Goal: Task Accomplishment & Management: Manage account settings

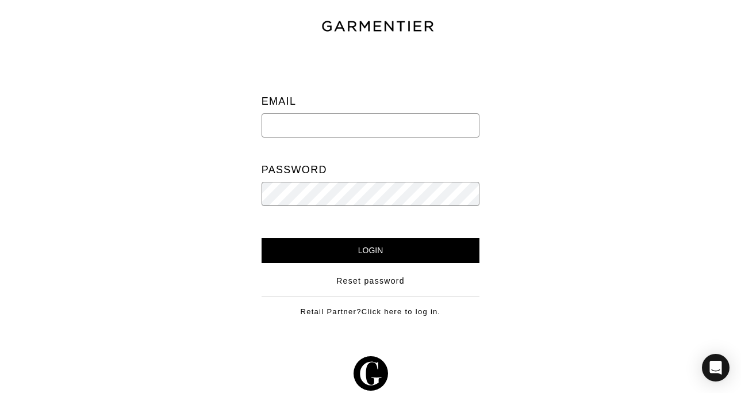
click at [404, 129] on input "email" at bounding box center [371, 125] width 218 height 24
type input "[EMAIL_ADDRESS][DOMAIN_NAME]"
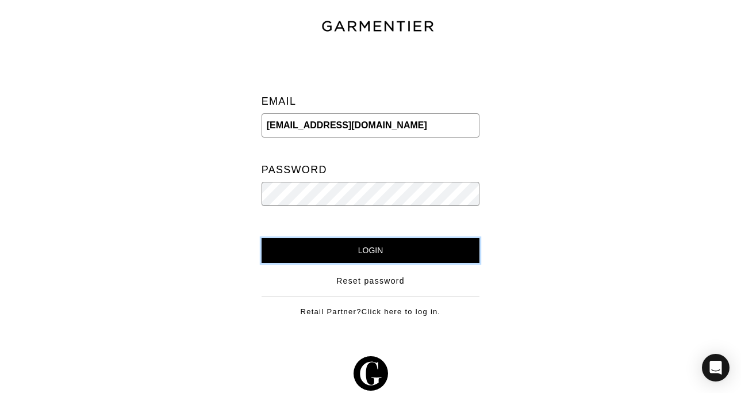
click at [371, 254] on input "Login" at bounding box center [371, 250] width 218 height 25
click at [405, 252] on input "Login" at bounding box center [371, 250] width 218 height 25
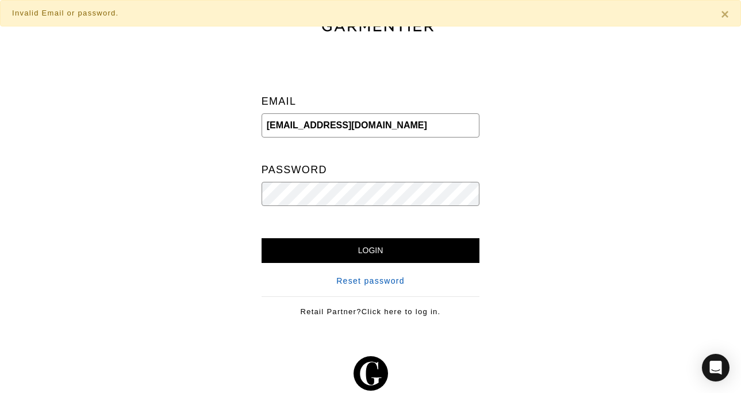
click at [347, 278] on link "Reset password" at bounding box center [370, 281] width 68 height 12
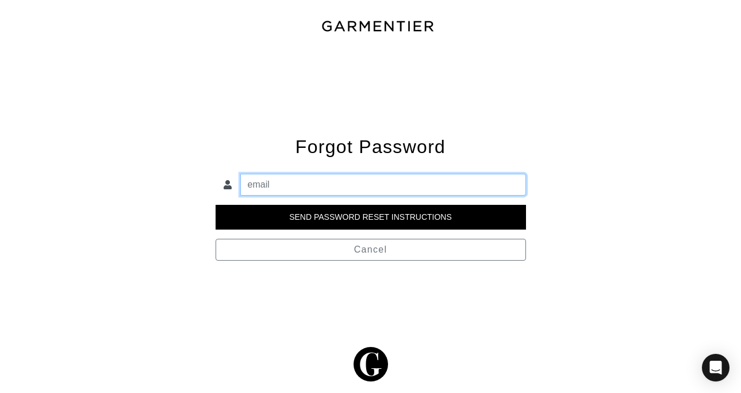
click at [303, 187] on input "email" at bounding box center [383, 185] width 286 height 22
type input "HELLO@ALLIMARCONISTYLE.COM"
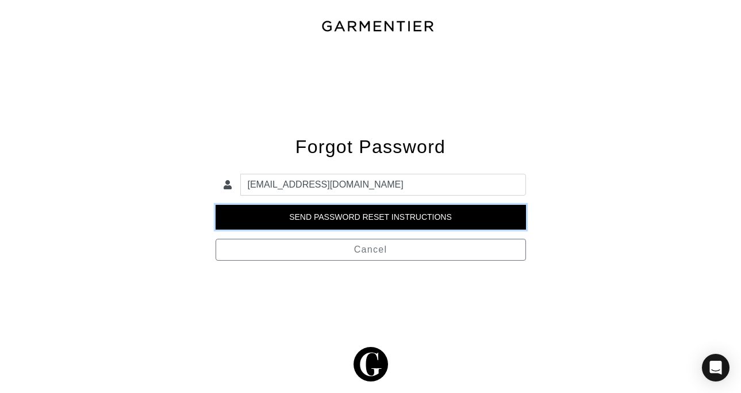
click at [336, 216] on input "Send Password Reset Instructions" at bounding box center [371, 217] width 310 height 25
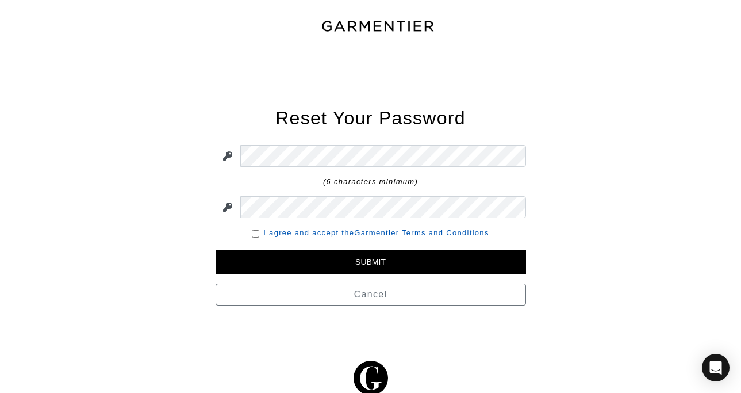
click at [274, 236] on link "I agree and accept the Garmentier Terms and Conditions" at bounding box center [375, 232] width 225 height 9
click at [254, 233] on input "checkbox" at bounding box center [255, 233] width 7 height 7
checkbox input "true"
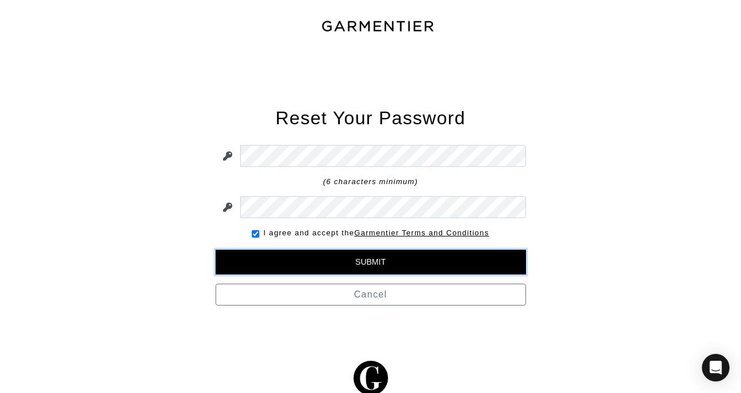
click at [292, 259] on input "Submit" at bounding box center [371, 261] width 310 height 25
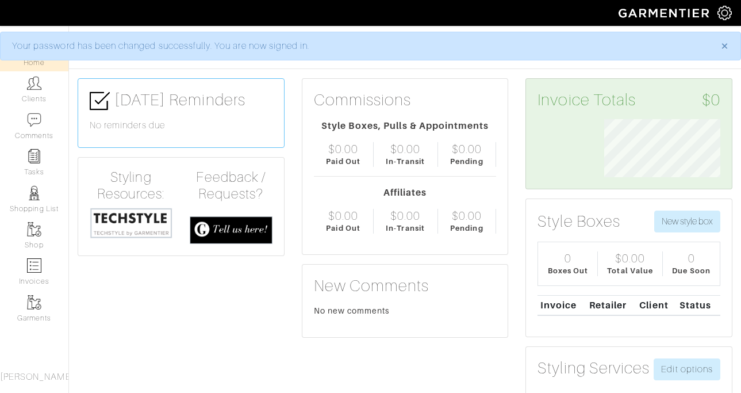
scroll to position [58, 133]
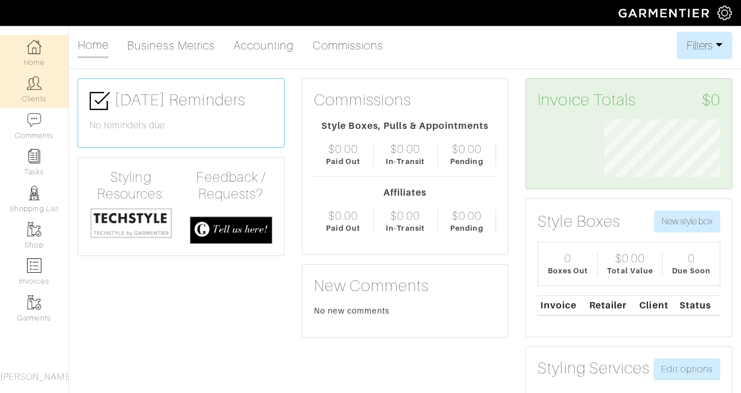
click at [38, 83] on img at bounding box center [34, 83] width 14 height 14
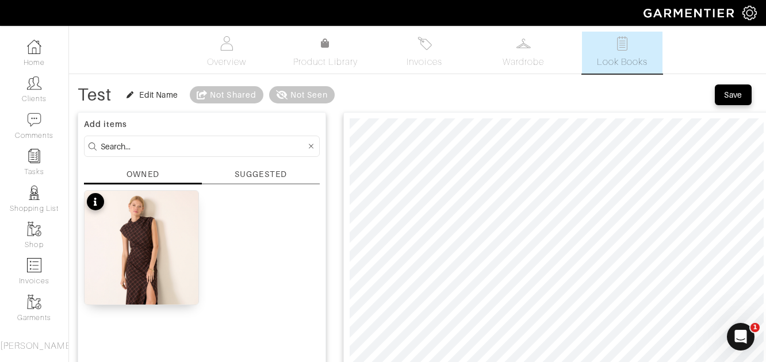
scroll to position [53, 0]
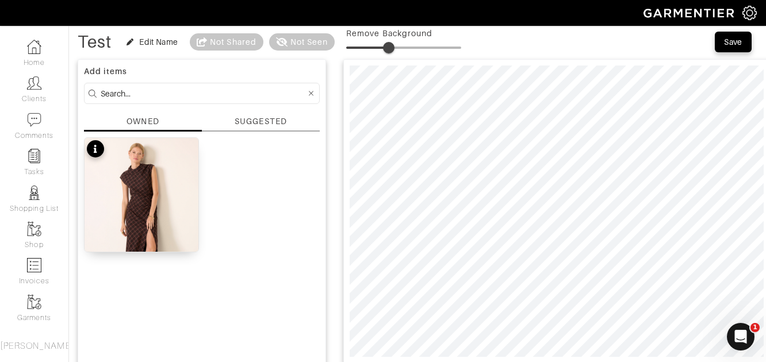
type input "38"
drag, startPoint x: 351, startPoint y: 44, endPoint x: 391, endPoint y: 47, distance: 40.3
click at [391, 47] on span at bounding box center [388, 47] width 11 height 11
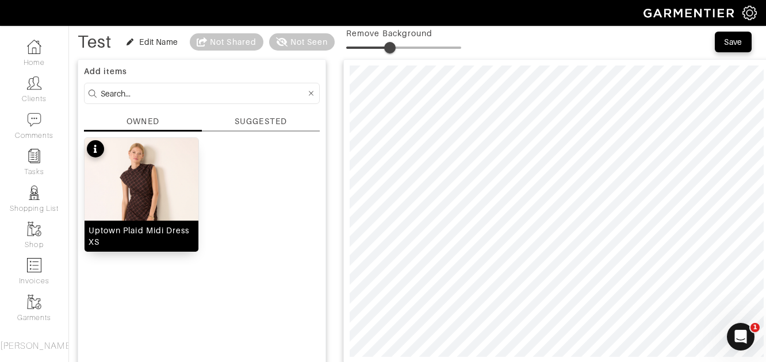
click at [155, 183] on img at bounding box center [141, 223] width 114 height 171
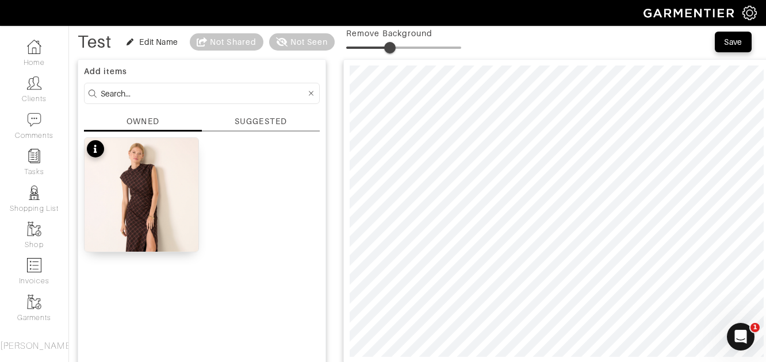
click at [241, 128] on div "SUGGESTED" at bounding box center [261, 124] width 118 height 16
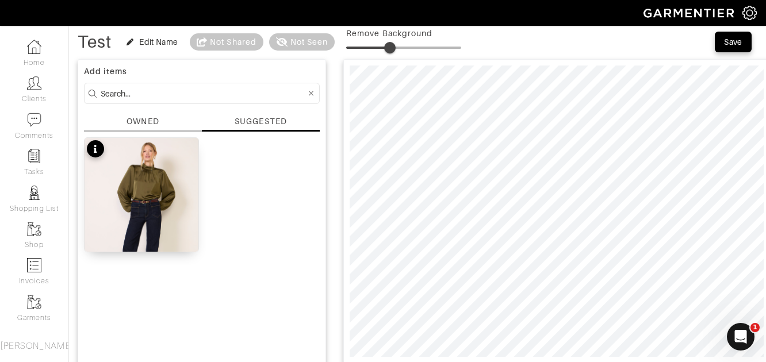
click at [164, 123] on div "OWNED" at bounding box center [143, 124] width 118 height 16
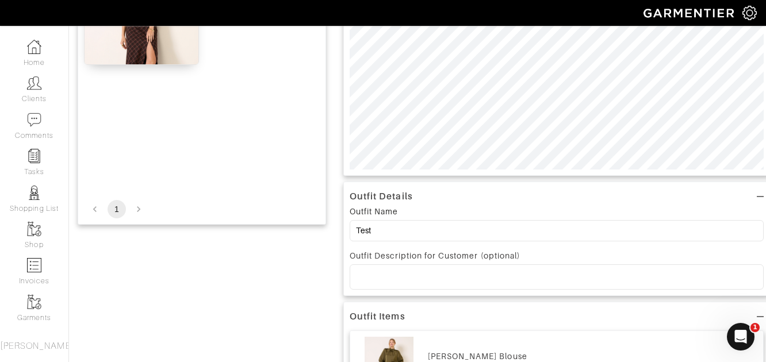
scroll to position [253, 0]
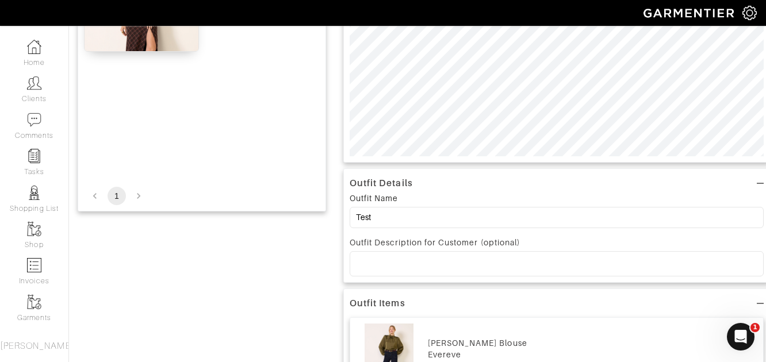
click at [375, 258] on div at bounding box center [556, 264] width 413 height 24
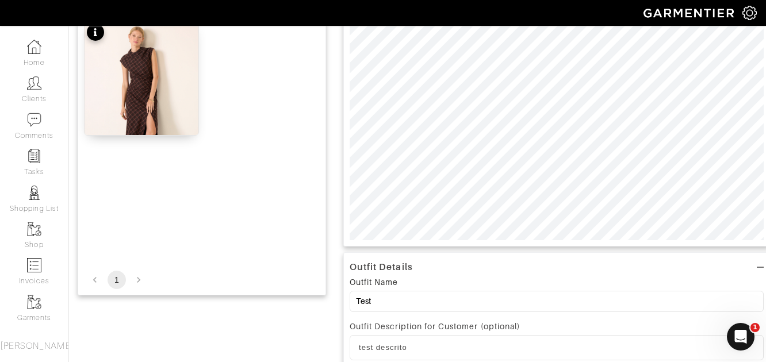
scroll to position [0, 0]
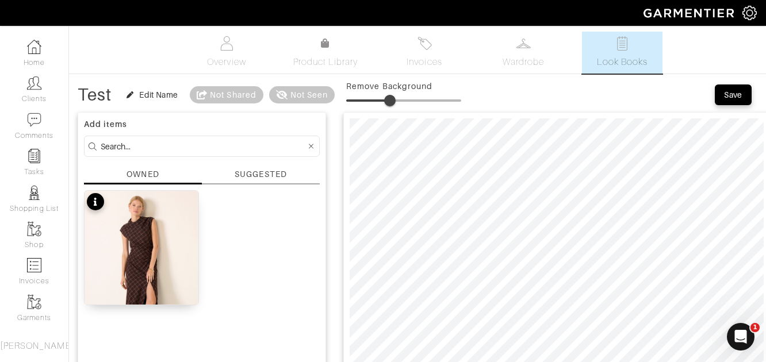
click at [712, 99] on div "Test Edit Name Not Shared Not Seen Remove Background Save" at bounding box center [417, 94] width 679 height 23
click at [725, 90] on div "Save" at bounding box center [733, 94] width 18 height 11
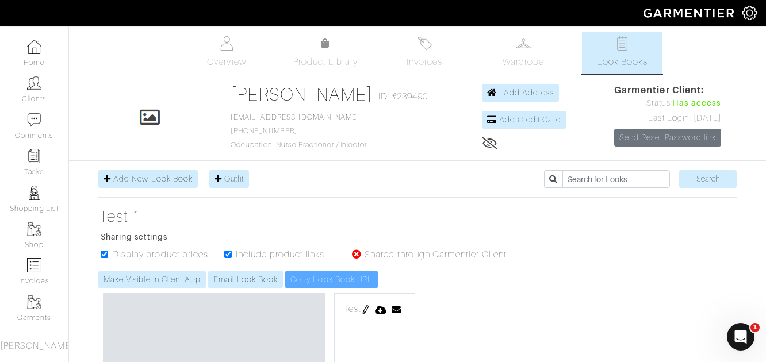
drag, startPoint x: 634, startPoint y: 105, endPoint x: 733, endPoint y: 134, distance: 103.8
click at [734, 134] on div "Click To Edit Tracy Wiegand ID: #239490 tracytwiegand@gmail.com 714-200-6622 Oc…" at bounding box center [417, 117] width 655 height 68
click at [733, 134] on div "Click To Edit Tracy Wiegand ID: #239490 tracytwiegand@gmail.com 714-200-6622 Oc…" at bounding box center [417, 117] width 655 height 68
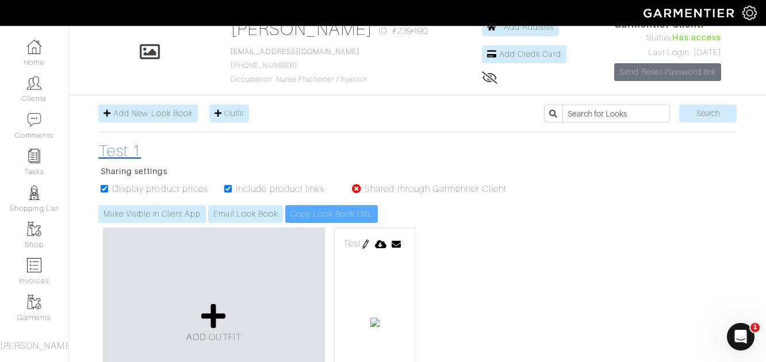
scroll to position [65, 0]
click at [122, 152] on h3 "Test 1" at bounding box center [308, 152] width 420 height 20
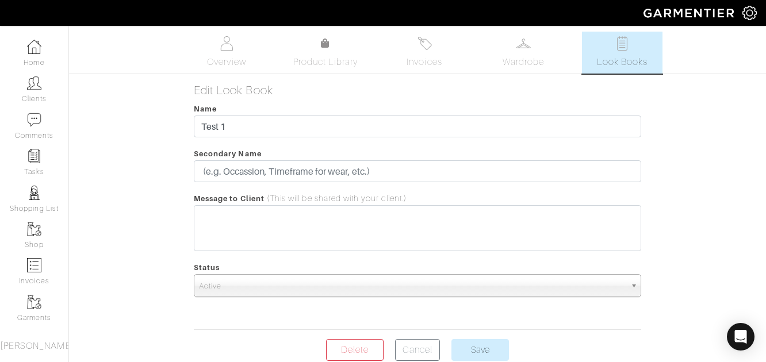
scroll to position [54, 0]
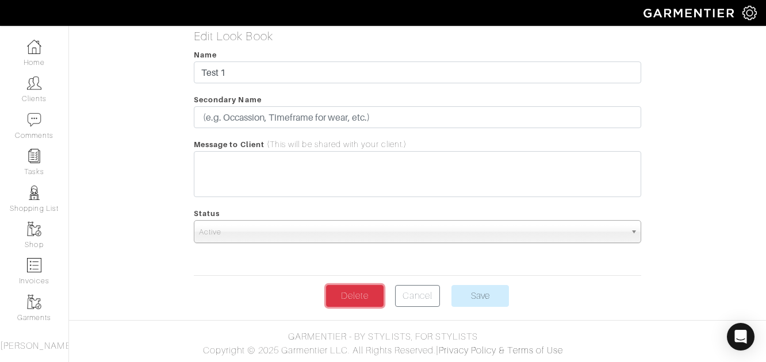
click at [339, 293] on link "Delete" at bounding box center [354, 296] width 57 height 22
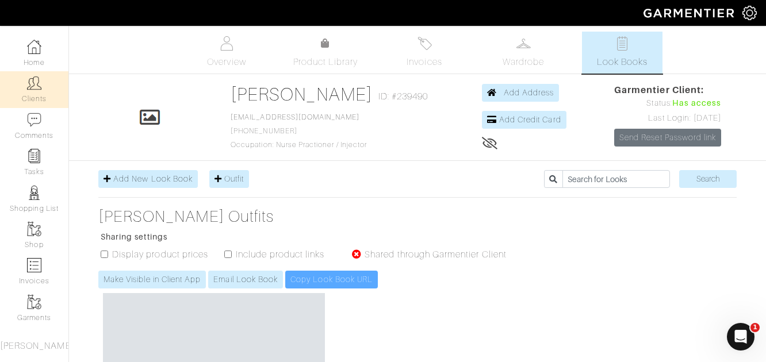
click at [28, 91] on link "Clients" at bounding box center [34, 89] width 68 height 36
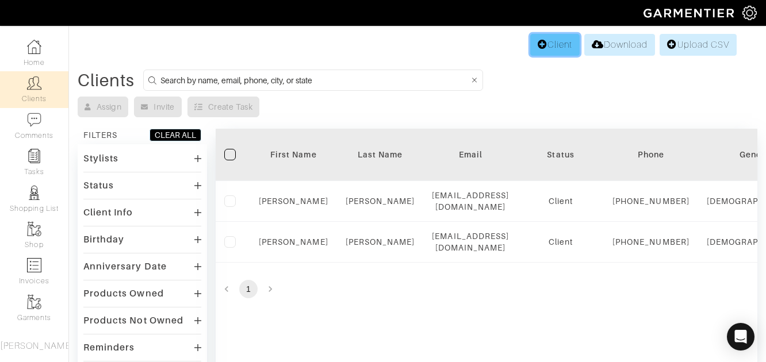
click at [557, 44] on link "Client" at bounding box center [554, 45] width 49 height 22
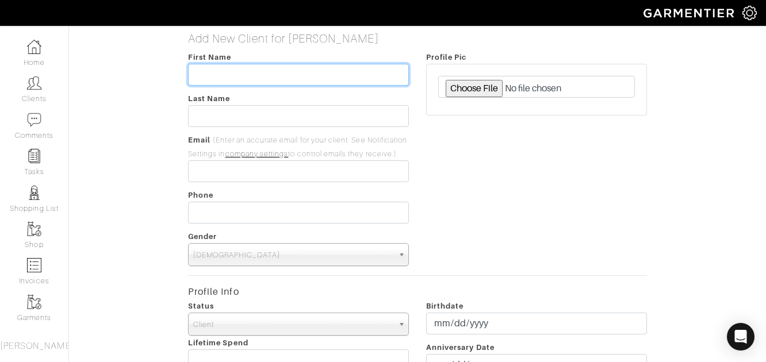
click at [300, 74] on input "text" at bounding box center [298, 75] width 221 height 22
type input "Alli"
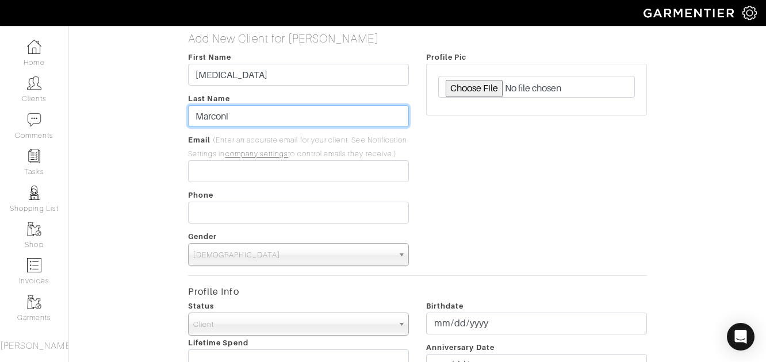
type input "Marconi"
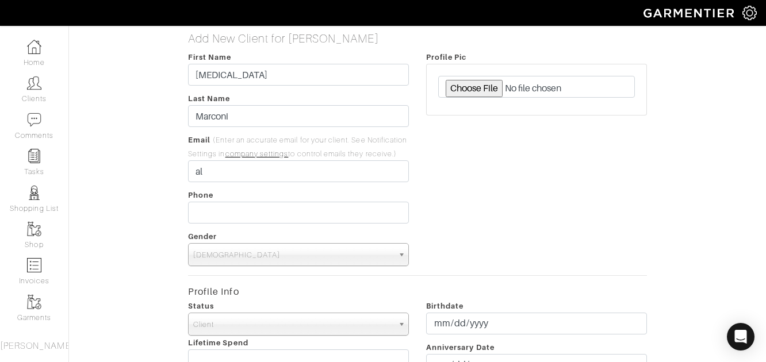
drag, startPoint x: 232, startPoint y: 172, endPoint x: 229, endPoint y: 154, distance: 18.7
click at [229, 154] on div "First Name Alli Last Name Marconi Email (Enter an accurate email for your clien…" at bounding box center [298, 158] width 238 height 216
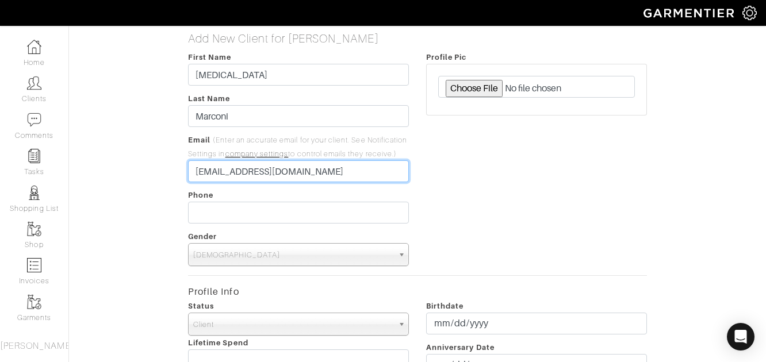
type input "hello@allimarconistyle.com"
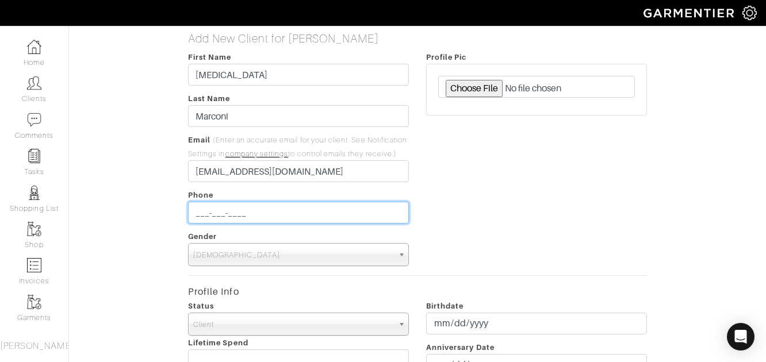
click at [213, 213] on input "___-___-____" at bounding box center [298, 213] width 221 height 22
type input "949-330-9719"
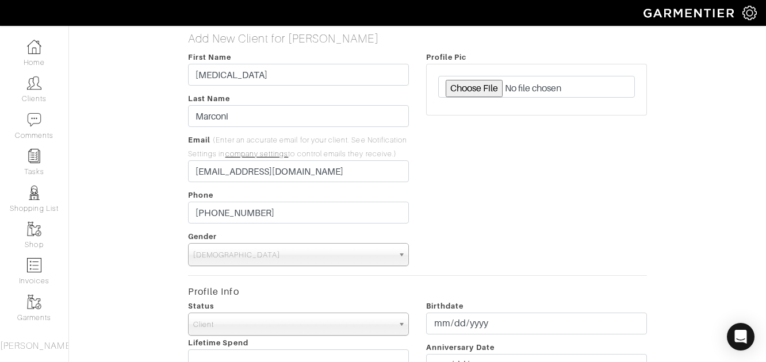
click at [267, 251] on span "Male" at bounding box center [293, 255] width 200 height 23
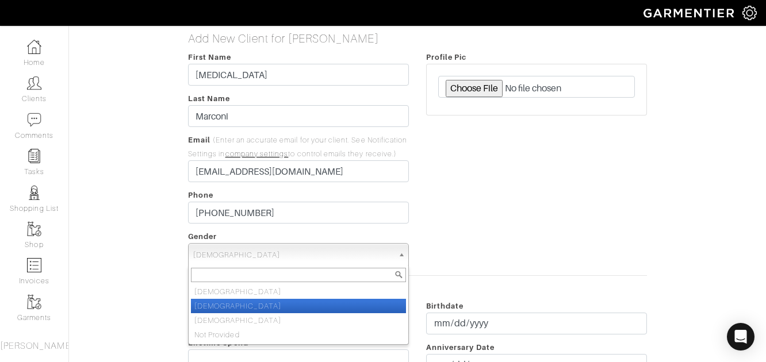
click at [263, 303] on li "Female" at bounding box center [298, 306] width 215 height 14
select select "Female"
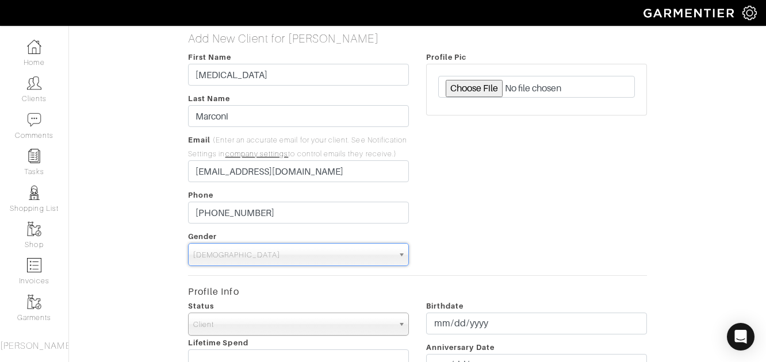
click at [447, 248] on div "Profile Pic" at bounding box center [536, 158] width 238 height 216
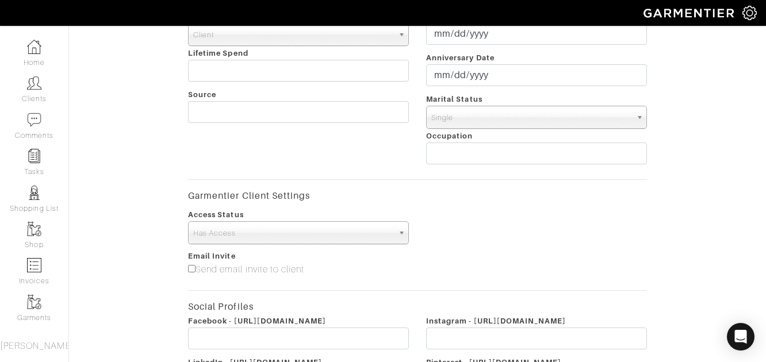
scroll to position [315, 0]
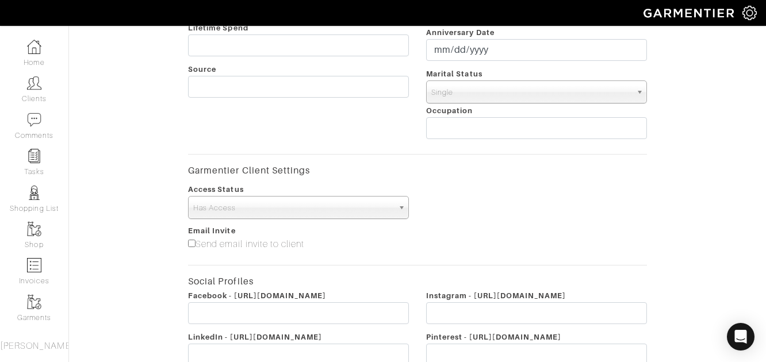
click at [493, 194] on div "Access Status No Access Has Access Has Access" at bounding box center [417, 200] width 476 height 37
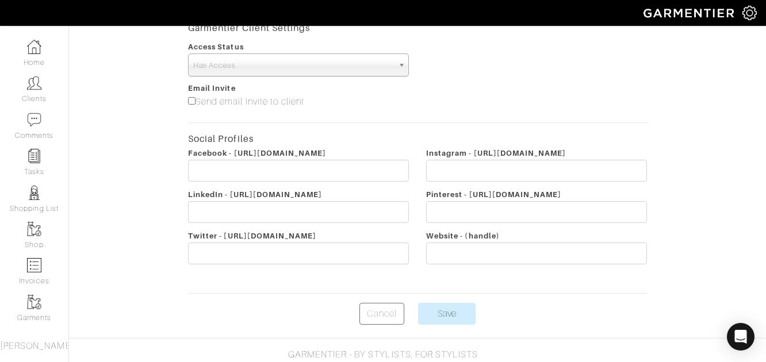
scroll to position [475, 0]
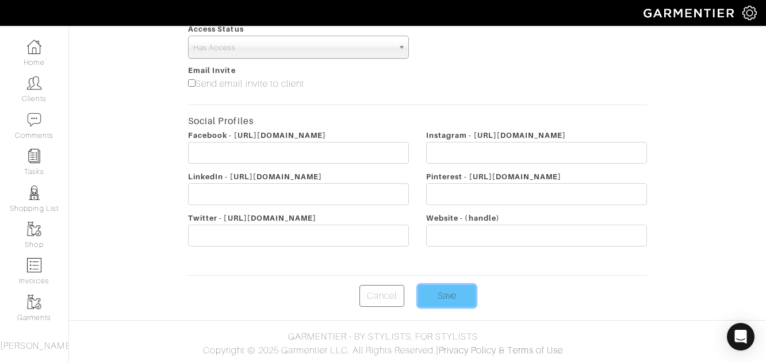
click at [447, 293] on input "Save" at bounding box center [446, 296] width 57 height 22
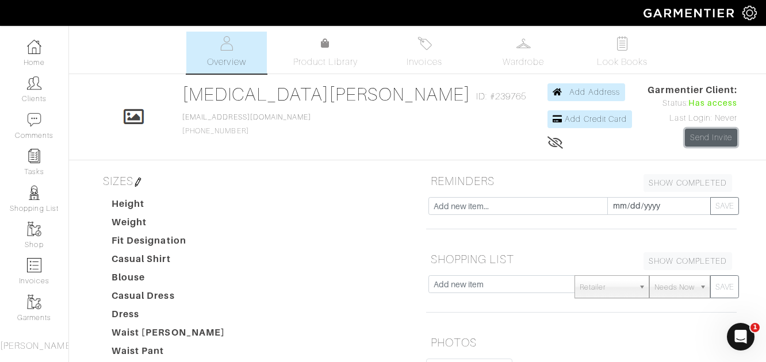
click at [685, 144] on link "Send Invite" at bounding box center [711, 138] width 53 height 18
click at [544, 162] on div "Alli Marconi Overview Overview Product Library Invoices Wardrobe Look Books Ove…" at bounding box center [383, 339] width 766 height 614
click at [322, 47] on icon at bounding box center [325, 43] width 9 height 9
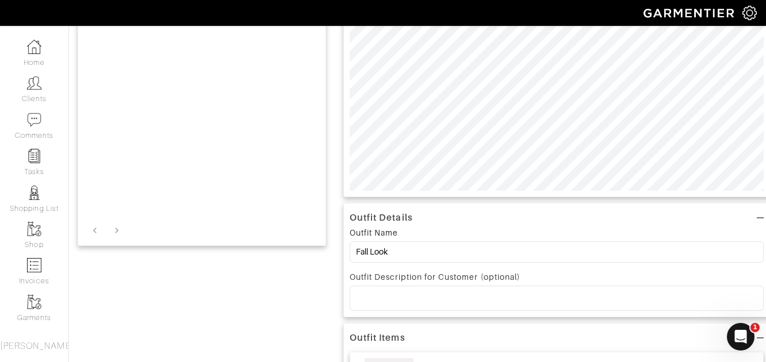
scroll to position [224, 0]
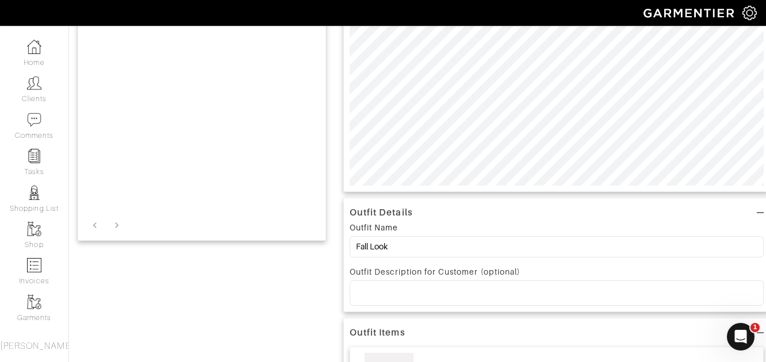
click at [379, 290] on p at bounding box center [556, 293] width 395 height 10
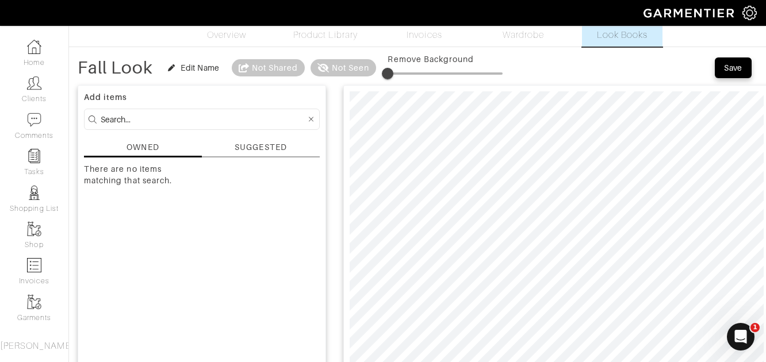
scroll to position [0, 0]
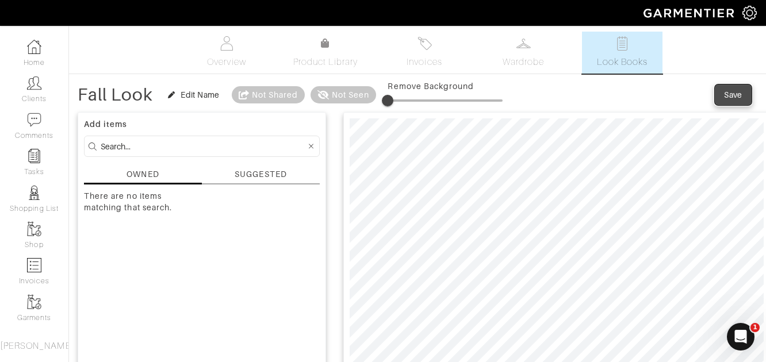
click at [730, 101] on button "Save" at bounding box center [732, 94] width 37 height 21
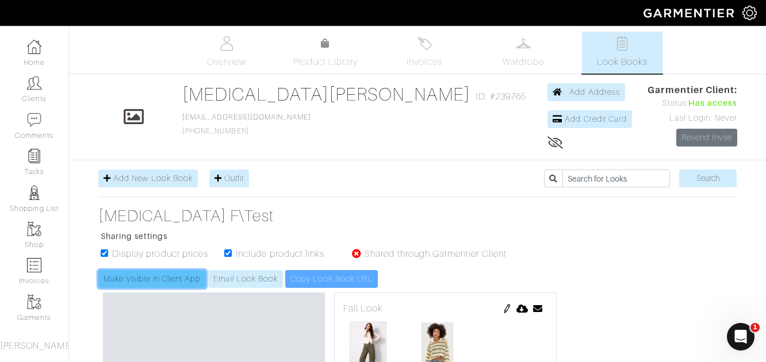
click at [167, 285] on link "Make Visible in Client App" at bounding box center [151, 279] width 107 height 18
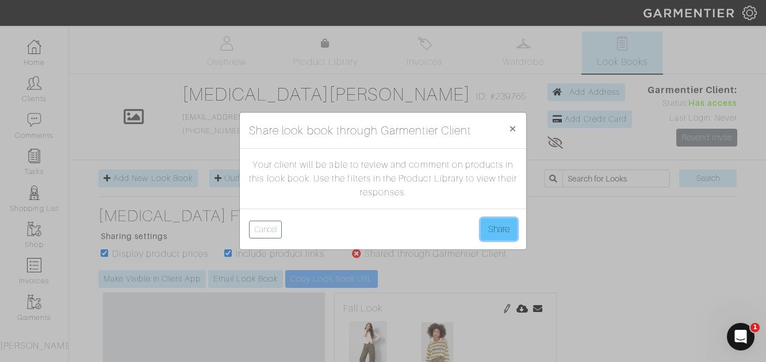
click at [491, 227] on button "Share" at bounding box center [498, 229] width 36 height 22
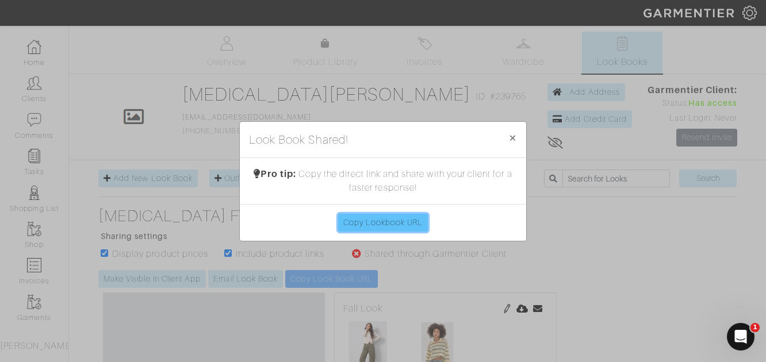
click at [386, 223] on link "Copy Lookbook URL" at bounding box center [383, 223] width 90 height 18
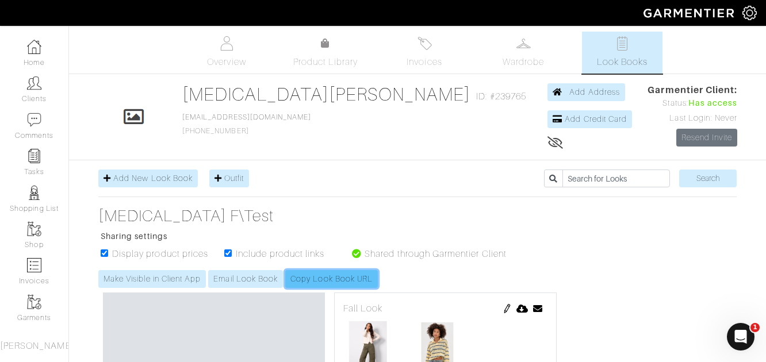
click at [313, 283] on link "Copy Look Book URL" at bounding box center [331, 279] width 93 height 18
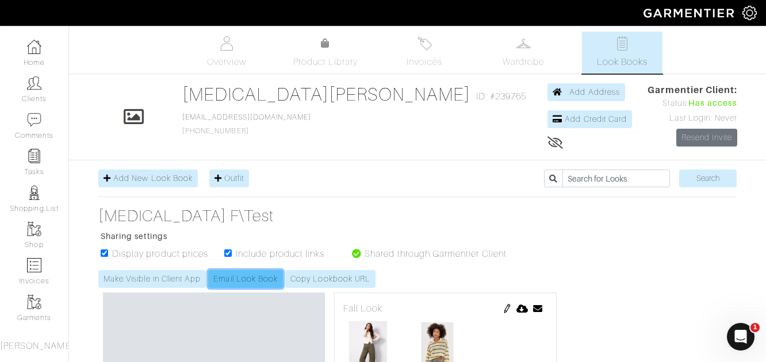
click at [249, 271] on link "Email Look Book" at bounding box center [245, 279] width 75 height 18
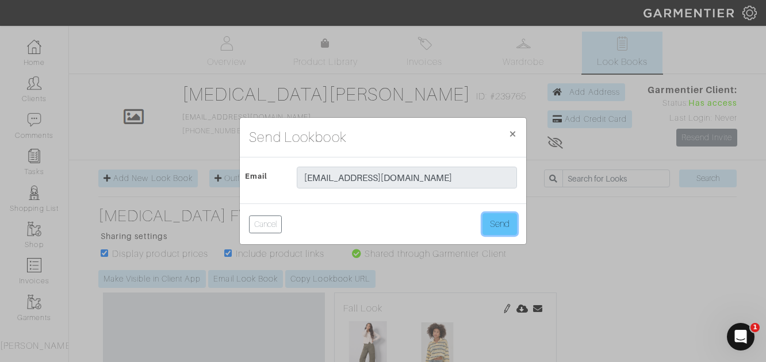
click at [494, 224] on button "Send" at bounding box center [499, 224] width 34 height 22
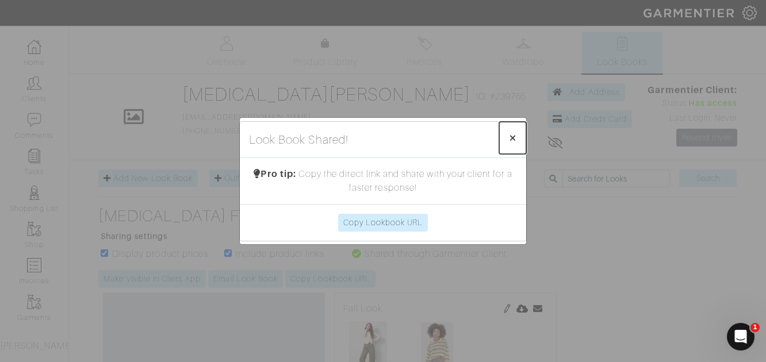
click at [516, 138] on span "×" at bounding box center [512, 138] width 9 height 16
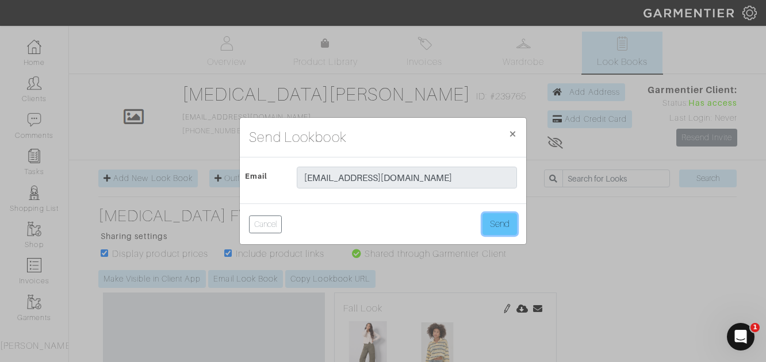
click at [499, 220] on button "Send" at bounding box center [499, 224] width 34 height 22
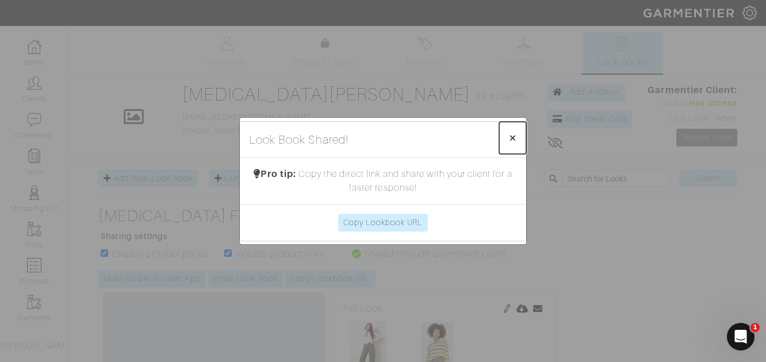
click at [513, 136] on span "×" at bounding box center [512, 138] width 9 height 16
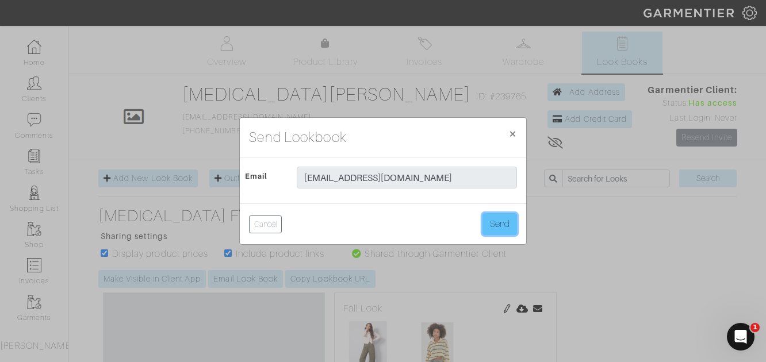
click at [499, 220] on button "Send" at bounding box center [499, 224] width 34 height 22
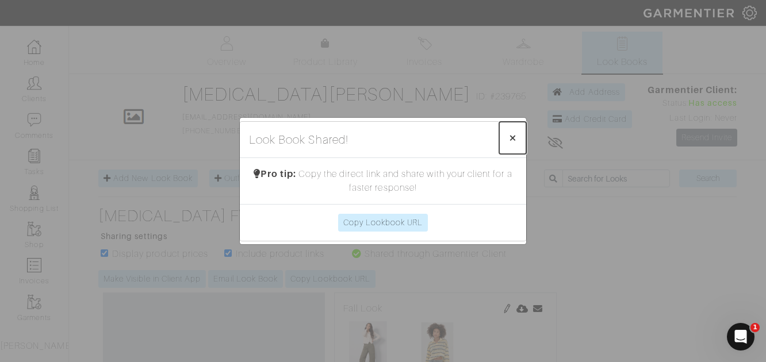
click at [513, 136] on span "×" at bounding box center [512, 138] width 9 height 16
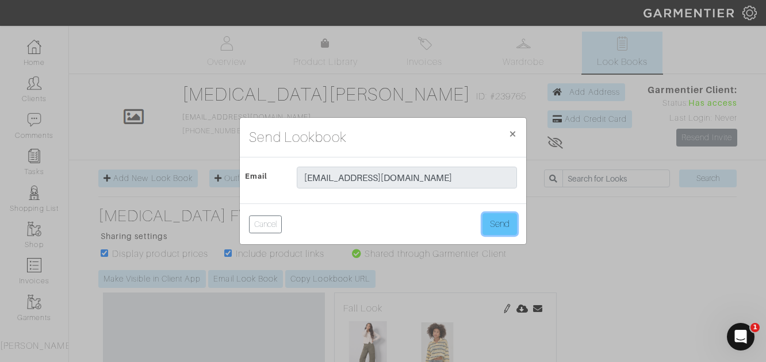
click at [497, 221] on button "Send" at bounding box center [499, 224] width 34 height 22
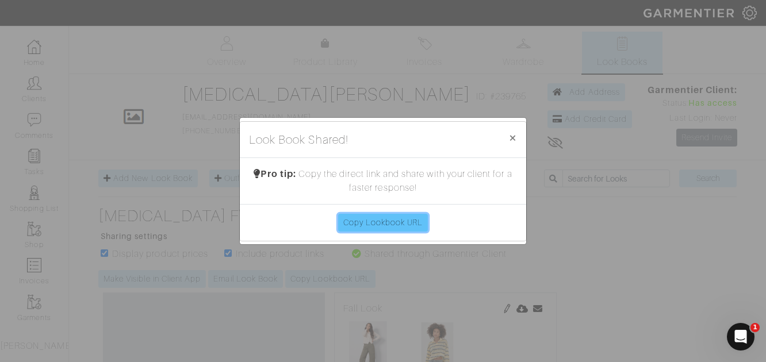
click at [400, 217] on link "Copy Lookbook URL" at bounding box center [383, 223] width 90 height 18
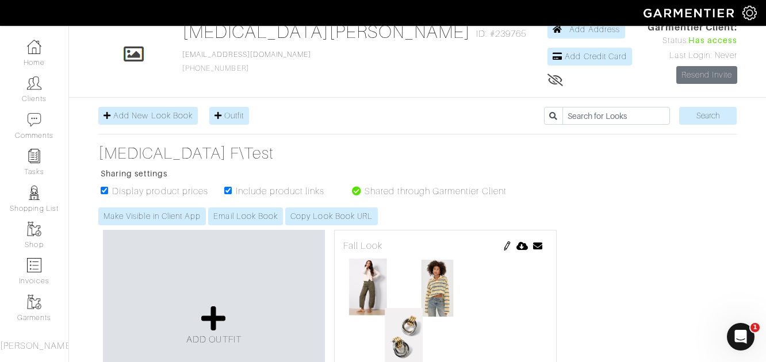
scroll to position [81, 0]
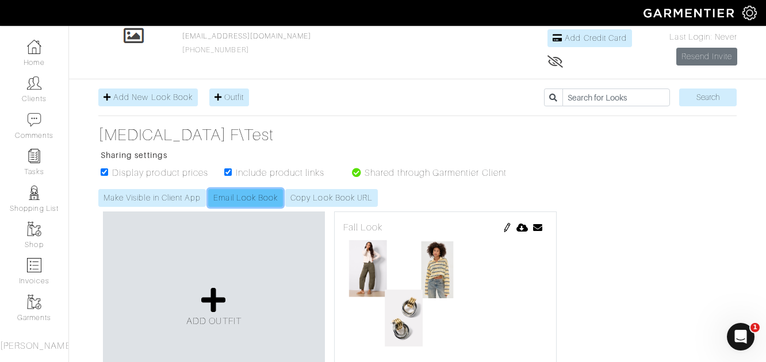
click at [257, 198] on link "Email Look Book" at bounding box center [245, 198] width 75 height 18
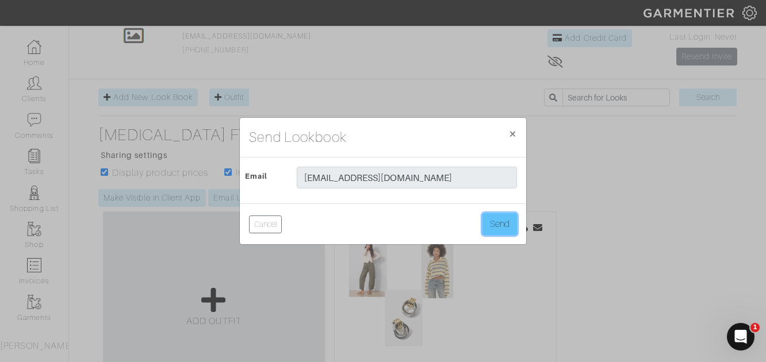
click at [502, 227] on button "Send" at bounding box center [499, 224] width 34 height 22
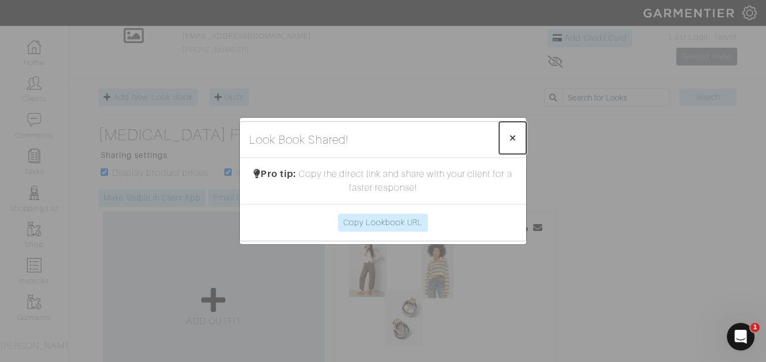
click at [508, 134] on button "× Close" at bounding box center [512, 138] width 27 height 32
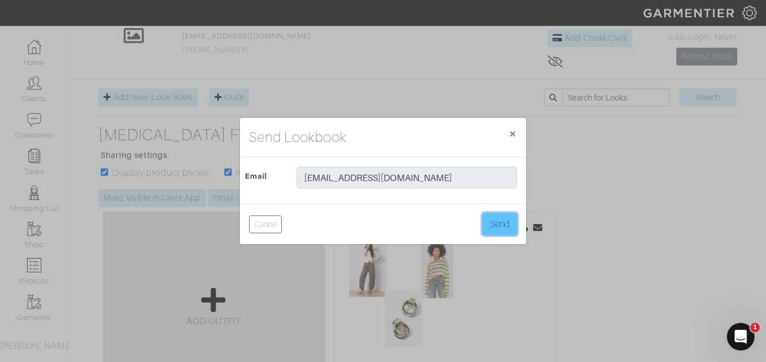
click at [494, 220] on button "Send" at bounding box center [499, 224] width 34 height 22
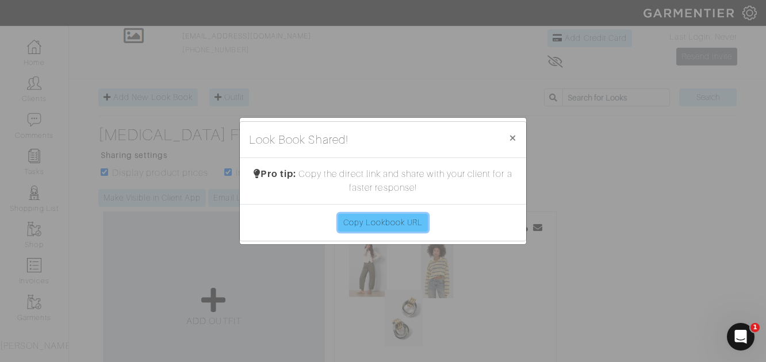
click at [389, 217] on link "Copy Lookbook URL" at bounding box center [383, 223] width 90 height 18
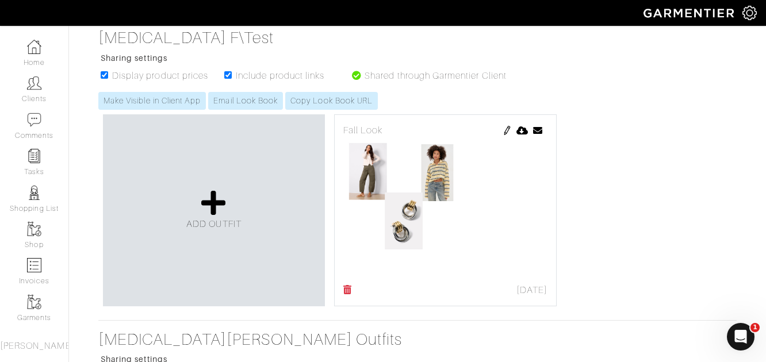
scroll to position [184, 0]
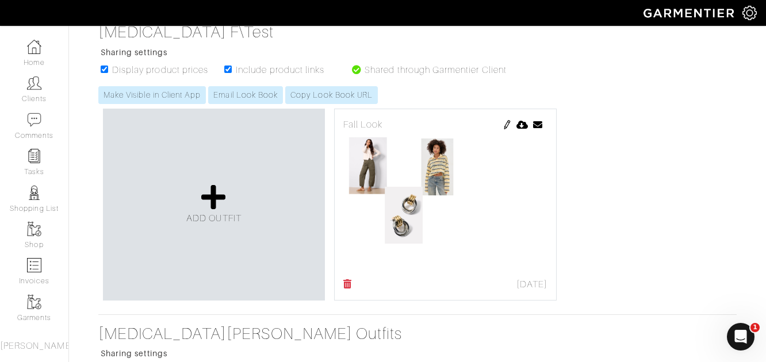
click at [507, 124] on img at bounding box center [506, 124] width 9 height 9
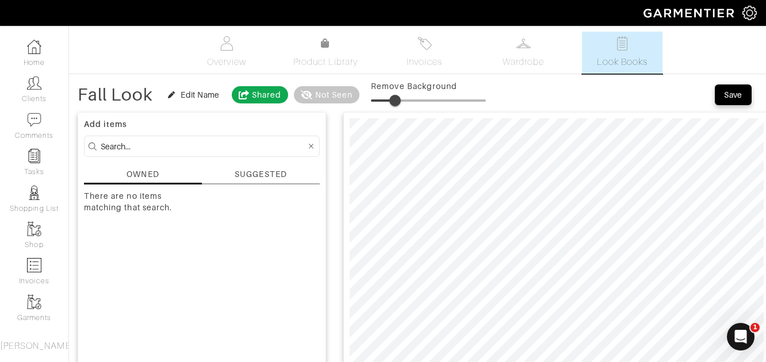
drag, startPoint x: 372, startPoint y: 99, endPoint x: 395, endPoint y: 103, distance: 23.9
click at [395, 103] on span at bounding box center [394, 100] width 11 height 11
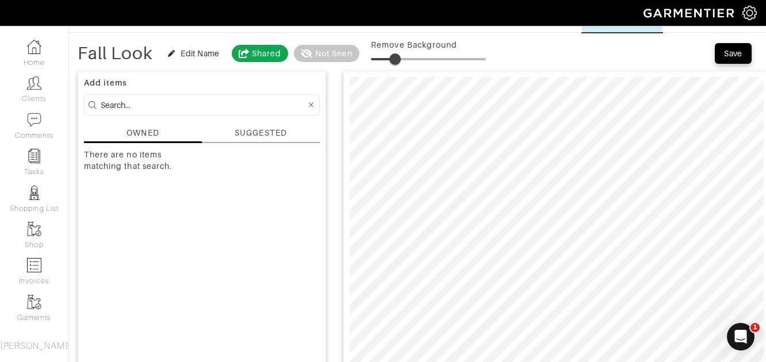
scroll to position [33, 0]
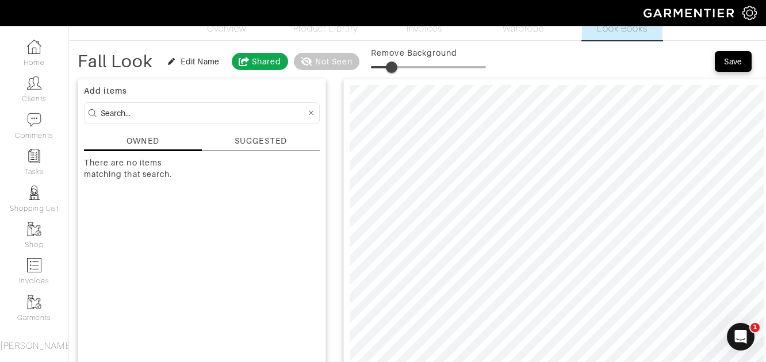
click at [391, 66] on span at bounding box center [391, 66] width 11 height 11
type input "19"
click at [394, 64] on span at bounding box center [392, 66] width 11 height 11
click at [720, 59] on button "Save" at bounding box center [732, 61] width 37 height 21
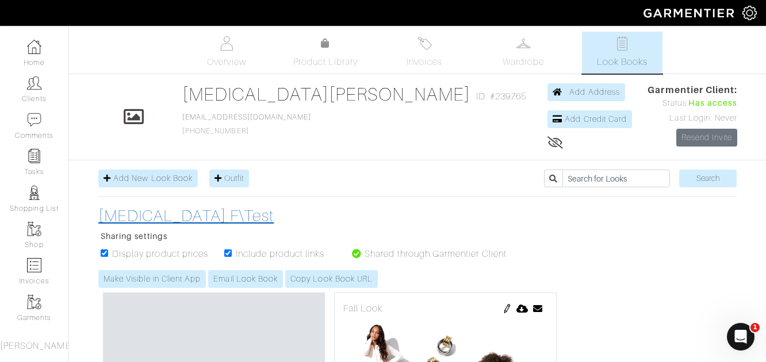
click at [117, 209] on h3 "Alli F\Test" at bounding box center [308, 216] width 420 height 20
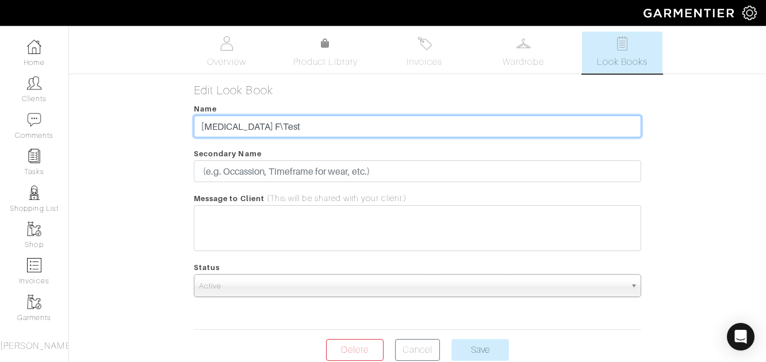
click at [225, 124] on input "Alli F\Test" at bounding box center [417, 127] width 447 height 22
type input "[MEDICAL_DATA] Test"
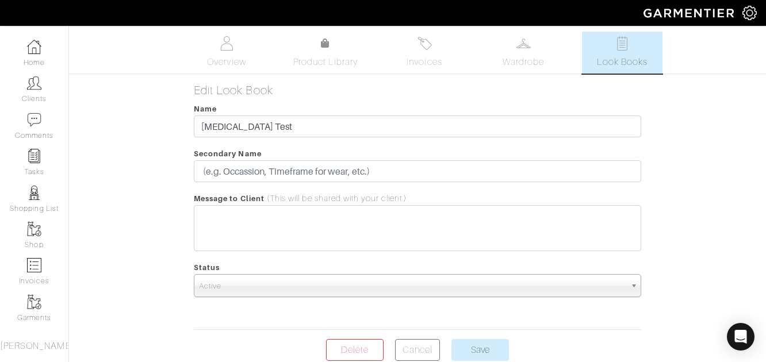
click at [668, 228] on div "Alli Marconi Look Books Overview Product Library Invoices Wardrobe Look Books O…" at bounding box center [383, 196] width 766 height 329
click at [502, 344] on input "Save" at bounding box center [479, 350] width 57 height 22
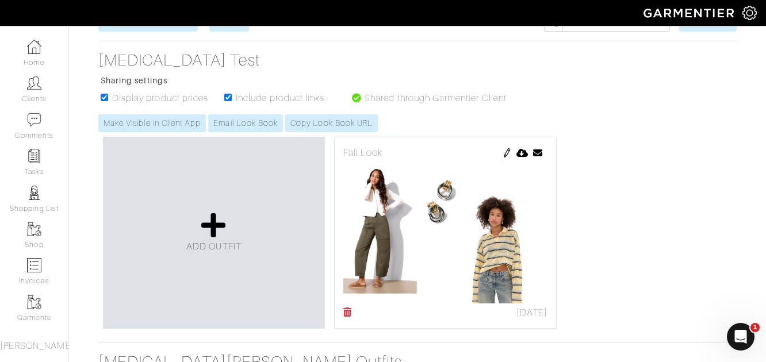
scroll to position [156, 0]
click at [259, 118] on link "Email Look Book" at bounding box center [245, 123] width 75 height 18
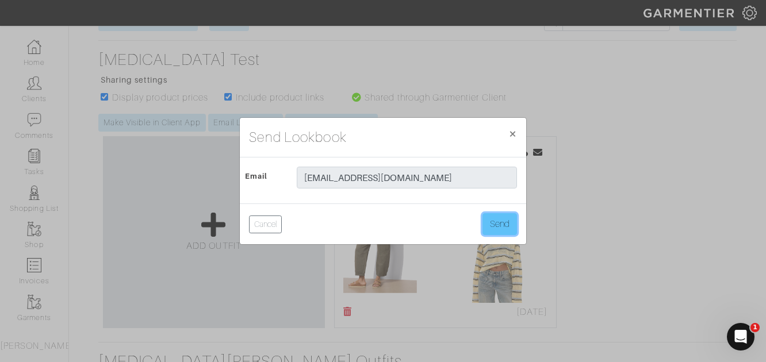
click at [513, 227] on button "Send" at bounding box center [499, 224] width 34 height 22
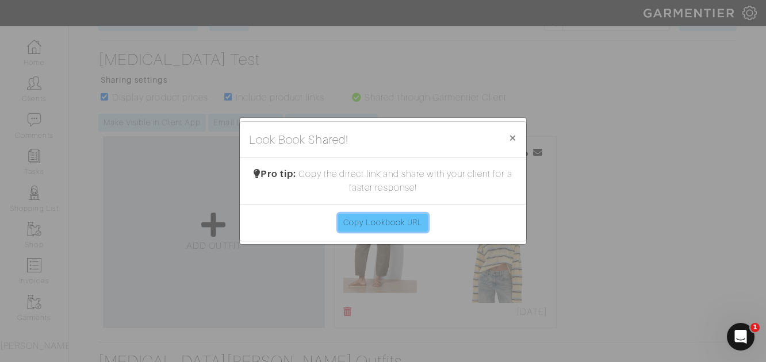
click at [392, 224] on link "Copy Lookbook URL" at bounding box center [383, 223] width 90 height 18
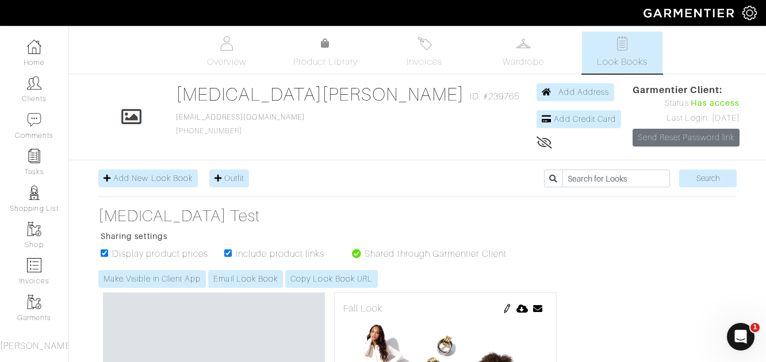
click at [575, 145] on div "Click To Edit [MEDICAL_DATA][PERSON_NAME] ID: #239765 [EMAIL_ADDRESS][DOMAIN_NA…" at bounding box center [417, 116] width 655 height 67
drag, startPoint x: 366, startPoint y: 97, endPoint x: 400, endPoint y: 101, distance: 34.2
click at [400, 102] on div "[MEDICAL_DATA][PERSON_NAME] ID: #239765" at bounding box center [350, 96] width 349 height 26
click at [400, 101] on div "[MEDICAL_DATA][PERSON_NAME] ID: #239765" at bounding box center [350, 96] width 349 height 26
